Goal: Ask a question: Seek information or help from site administrators or community

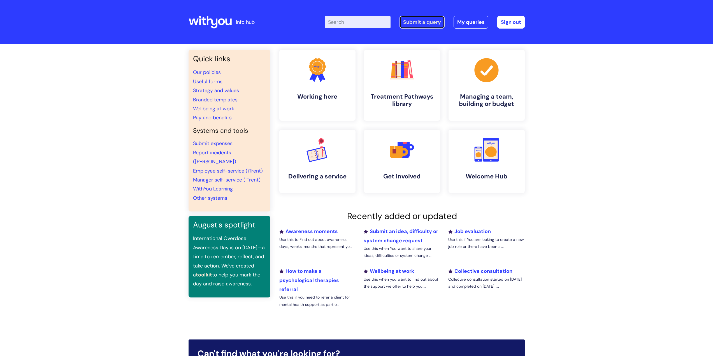
click at [429, 25] on link "Submit a query" at bounding box center [422, 22] width 45 height 13
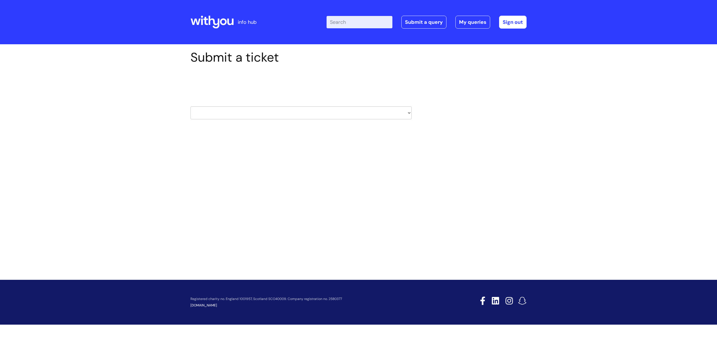
click at [409, 113] on select "HR / People IT and Support Clinical Drug Alerts Finance Accounts Data Support T…" at bounding box center [301, 112] width 221 height 13
select select "learning_and_development"
click at [191, 106] on select "HR / People IT and Support Clinical Drug Alerts Finance Accounts Data Support T…" at bounding box center [301, 112] width 221 height 13
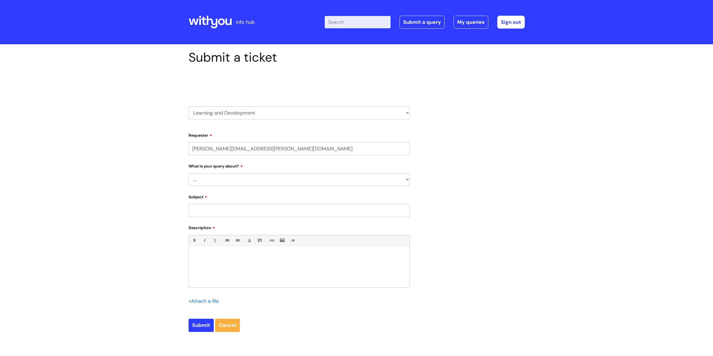
click at [235, 178] on select "... Question about a training course or session booking Ask about apprenticeshi…" at bounding box center [299, 179] width 221 height 13
select select "Question about mandatory or required training"
click at [189, 173] on select "... Question about a training course or session booking Ask about apprenticeshi…" at bounding box center [299, 179] width 221 height 13
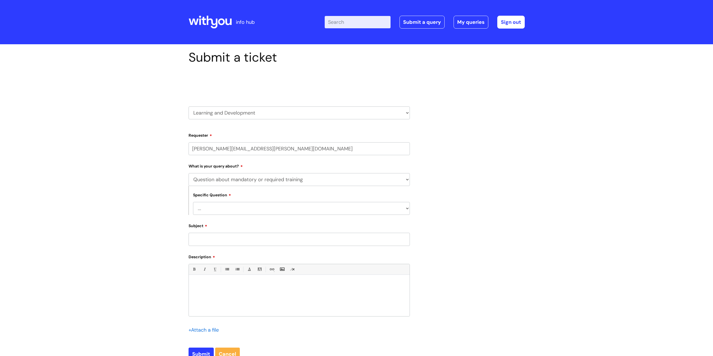
click at [234, 208] on select "... Induction requirements Compliance deadlines Refresher schedule Mandatory tr…" at bounding box center [301, 208] width 217 height 13
select select "Mandatory training content query"
click at [193, 202] on select "... Induction requirements Compliance deadlines Refresher schedule Mandatory tr…" at bounding box center [301, 208] width 217 height 13
click at [237, 240] on input "Subject" at bounding box center [299, 239] width 221 height 13
type input "The Oliver McGowan Training"
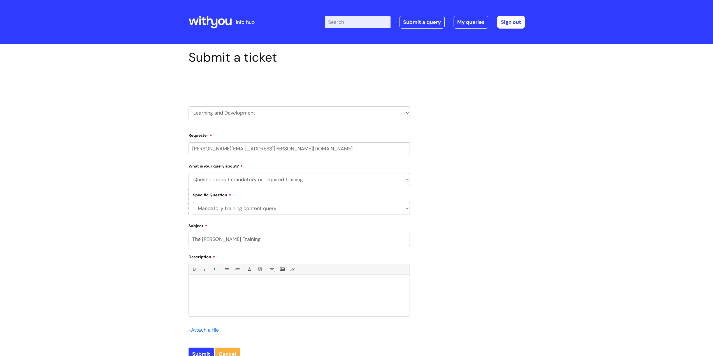
click at [212, 286] on p at bounding box center [299, 284] width 212 height 5
click at [340, 286] on p "I have just completed Part 1 of this learning, I went to close and it said an e…" at bounding box center [299, 284] width 212 height 5
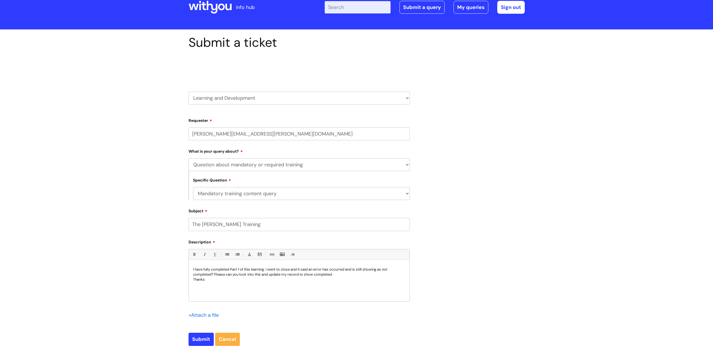
scroll to position [28, 0]
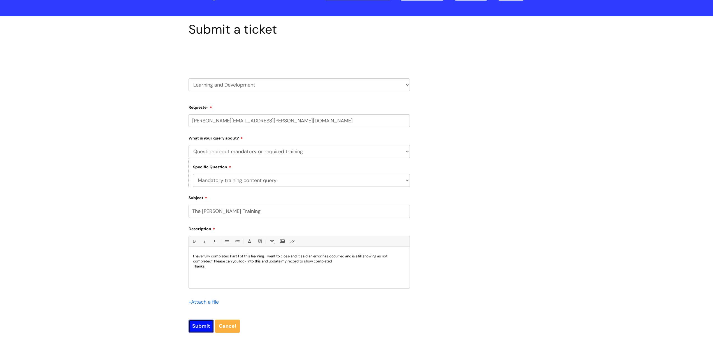
drag, startPoint x: 202, startPoint y: 323, endPoint x: 277, endPoint y: 263, distance: 96.0
click at [277, 263] on form "Requester ashley.rodgers@wearewithyou.org.uk Type Of Request ... Accounts (Fina…" at bounding box center [299, 218] width 221 height 230
click at [267, 255] on p "I have fully completed Part 1 of this learning. I went to close and it said an …" at bounding box center [299, 259] width 212 height 10
click at [302, 256] on p "I have fully completed Part 1 of this learning. When I went to close and it sai…" at bounding box center [299, 259] width 212 height 10
click at [205, 326] on input "Submit" at bounding box center [201, 326] width 25 height 13
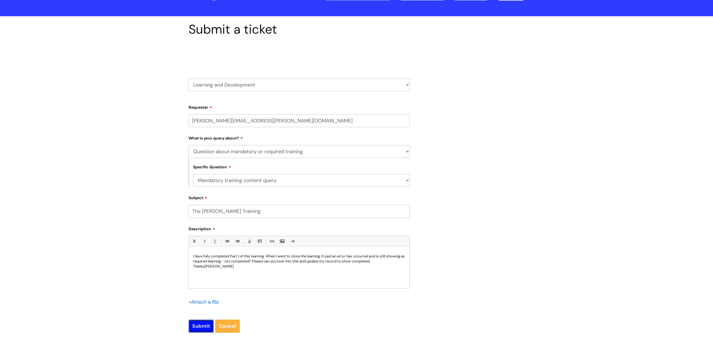
type input "Please Wait..."
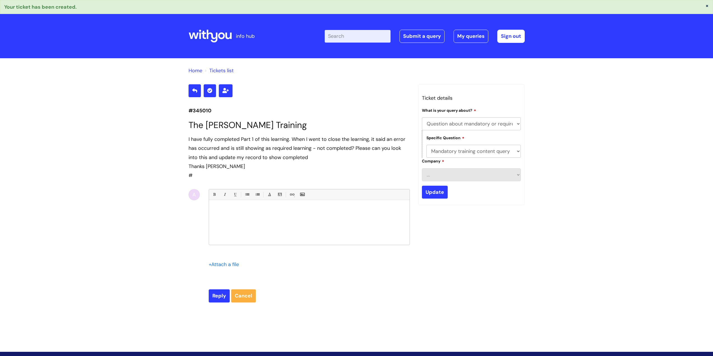
select select "Question about mandatory or required training"
select select "Mandatory training content query"
